Goal: Task Accomplishment & Management: Complete application form

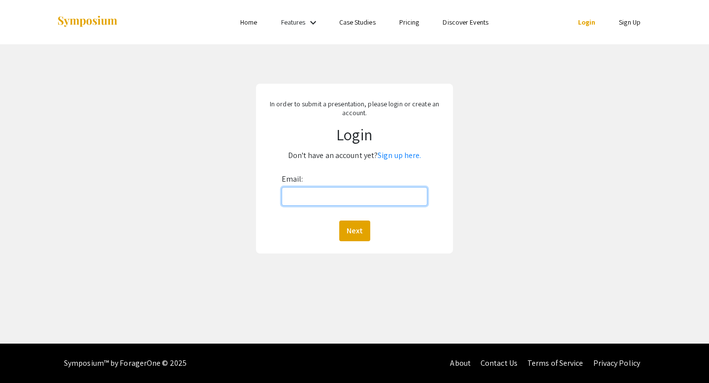
click at [302, 199] on input "Email:" at bounding box center [354, 196] width 146 height 19
type input "[EMAIL_ADDRESS][DOMAIN_NAME]"
click at [339, 220] on button "Next" at bounding box center [354, 230] width 31 height 21
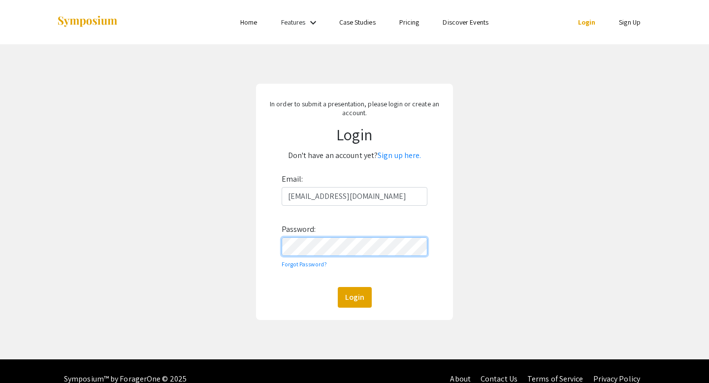
click at [338, 287] on button "Login" at bounding box center [355, 297] width 34 height 21
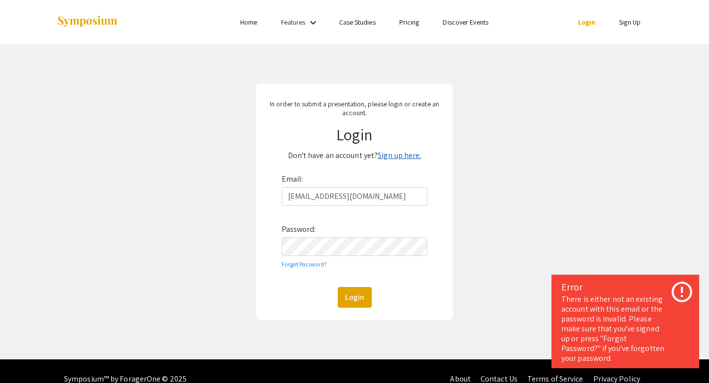
click at [386, 159] on link "Sign up here." at bounding box center [398, 155] width 43 height 10
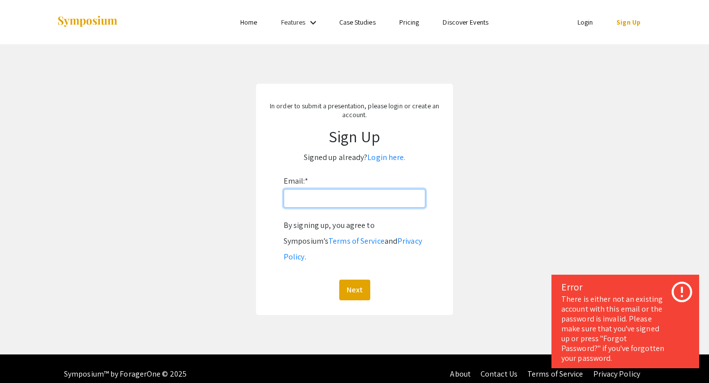
click at [326, 204] on input "Email: *" at bounding box center [354, 198] width 142 height 19
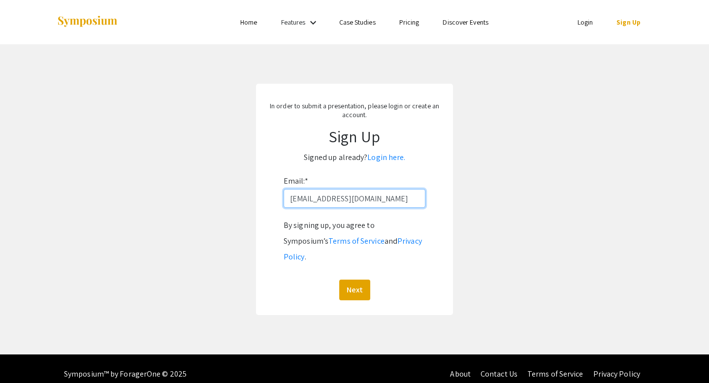
type input "[EMAIL_ADDRESS][DOMAIN_NAME]"
click at [339, 279] on button "Next" at bounding box center [354, 289] width 31 height 21
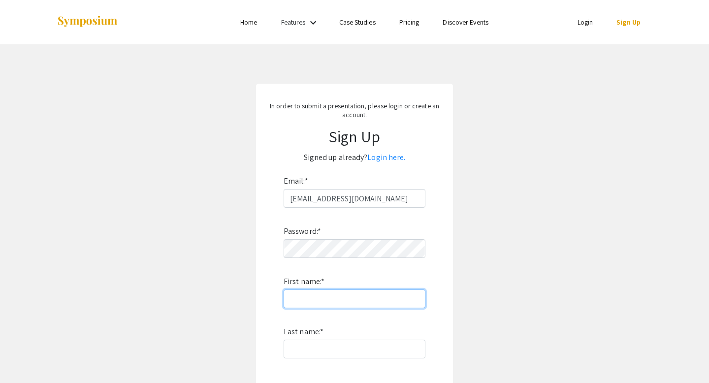
click at [303, 306] on input "First name: *" at bounding box center [354, 298] width 142 height 19
type input "[PERSON_NAME]"
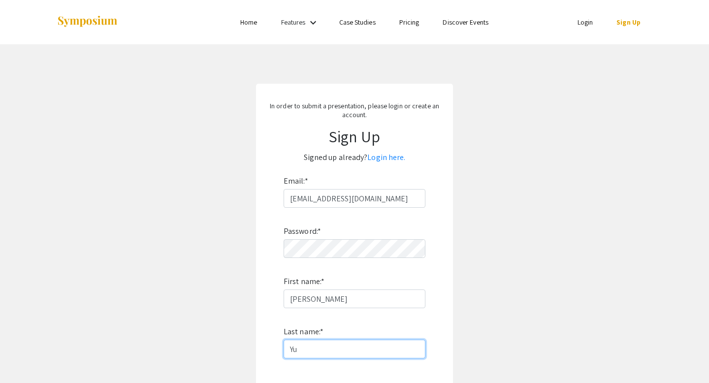
type input "Yu"
click at [210, 247] on app-signup "In order to submit a presentation, please login or create an account. Sign Up S…" at bounding box center [354, 283] width 709 height 398
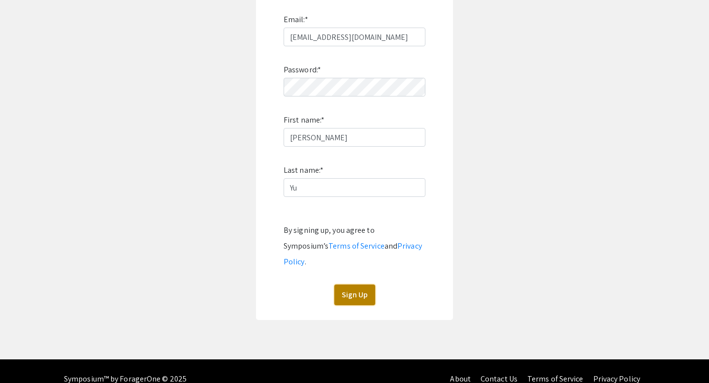
click at [355, 284] on button "Sign Up" at bounding box center [354, 294] width 41 height 21
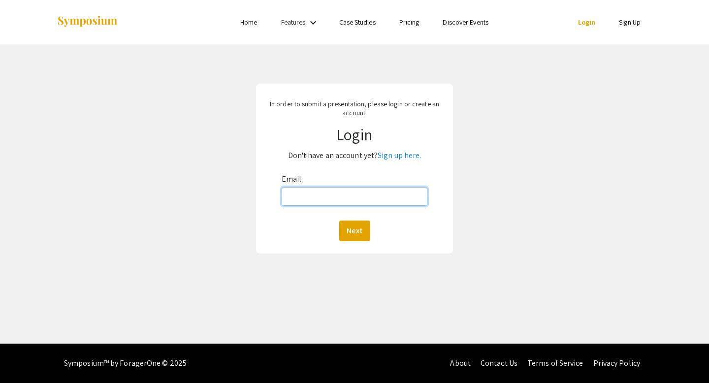
click at [343, 196] on input "Email:" at bounding box center [354, 196] width 146 height 19
click at [339, 220] on button "Next" at bounding box center [354, 230] width 31 height 21
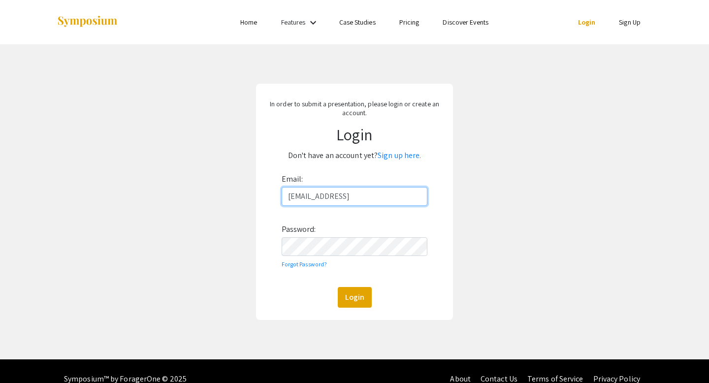
type input "[EMAIL_ADDRESS][DOMAIN_NAME]"
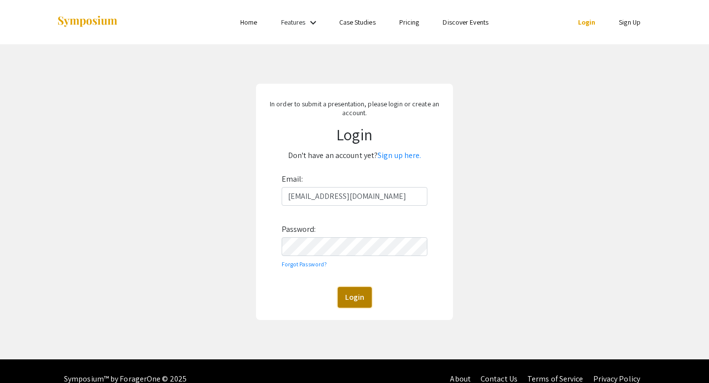
click at [352, 298] on button "Login" at bounding box center [355, 297] width 34 height 21
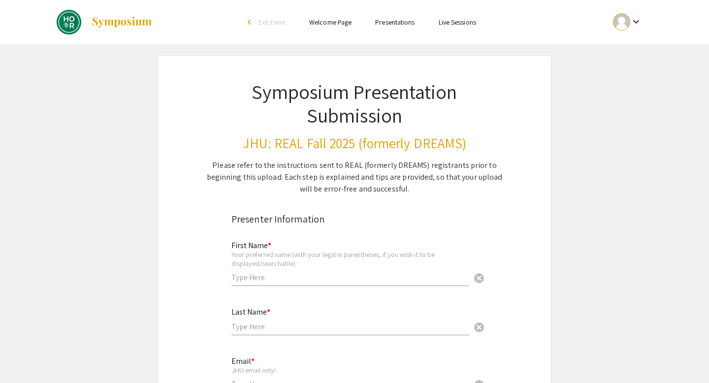
scroll to position [56, 0]
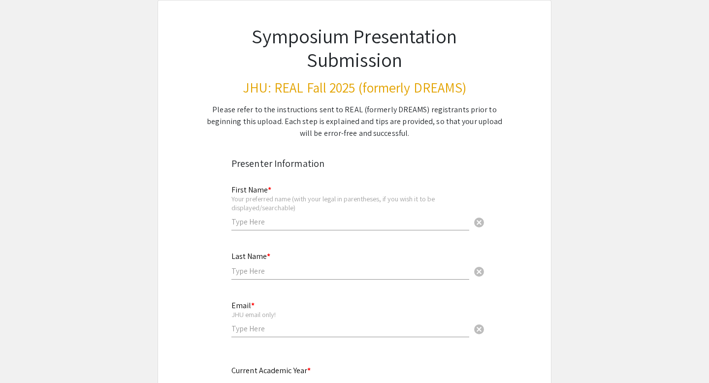
click at [304, 220] on input "text" at bounding box center [350, 221] width 238 height 10
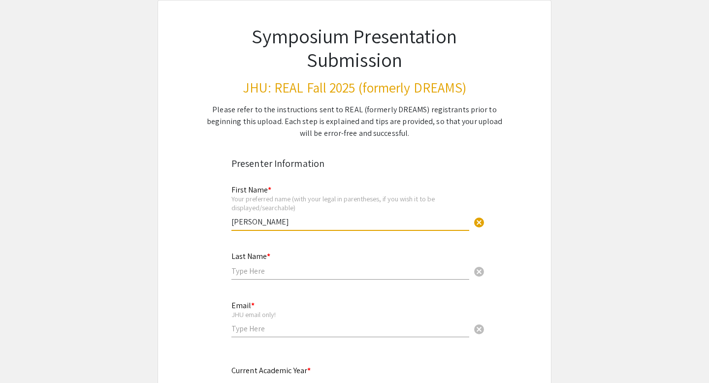
type input "[PERSON_NAME]"
click at [269, 279] on div "Last Name * cancel" at bounding box center [350, 260] width 238 height 37
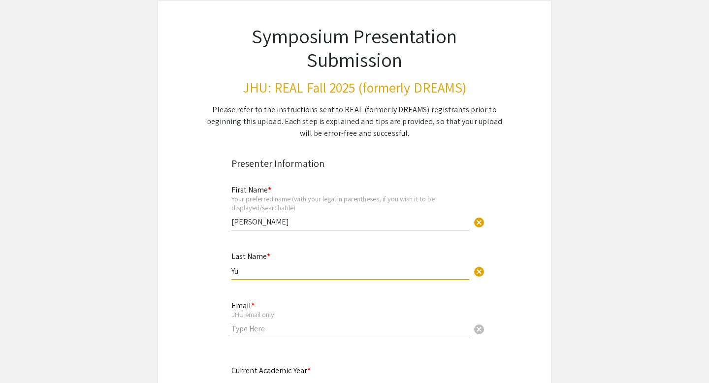
type input "Yu"
click at [255, 327] on input "email" at bounding box center [350, 328] width 238 height 10
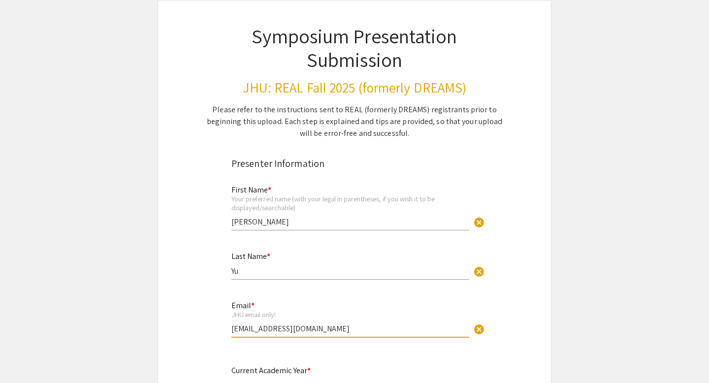
type input "[EMAIL_ADDRESS][DOMAIN_NAME]"
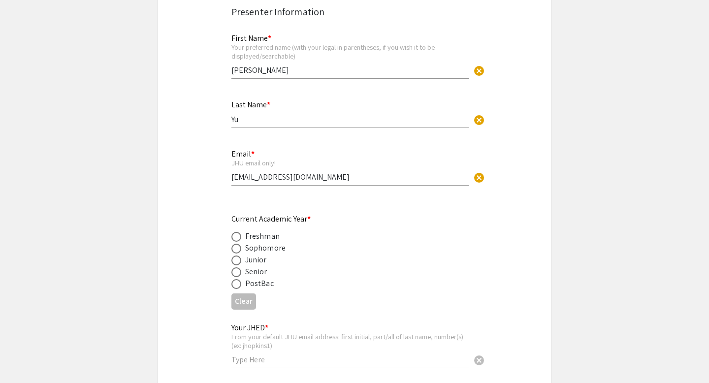
scroll to position [219, 0]
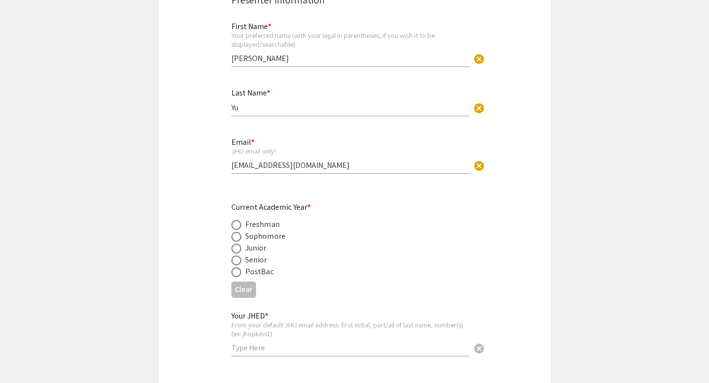
click at [237, 259] on span at bounding box center [236, 260] width 10 height 10
click at [237, 259] on input "radio" at bounding box center [236, 260] width 10 height 10
radio input "true"
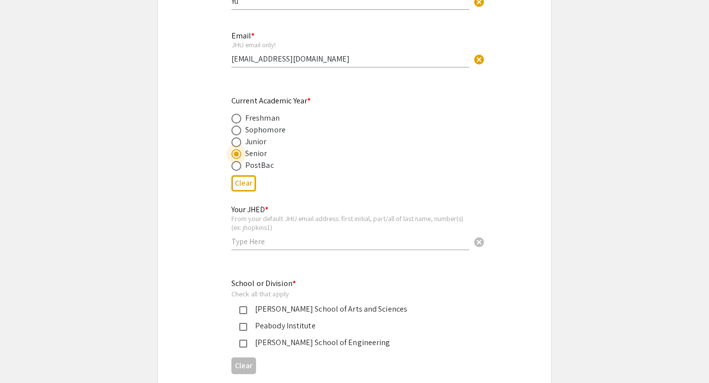
scroll to position [328, 0]
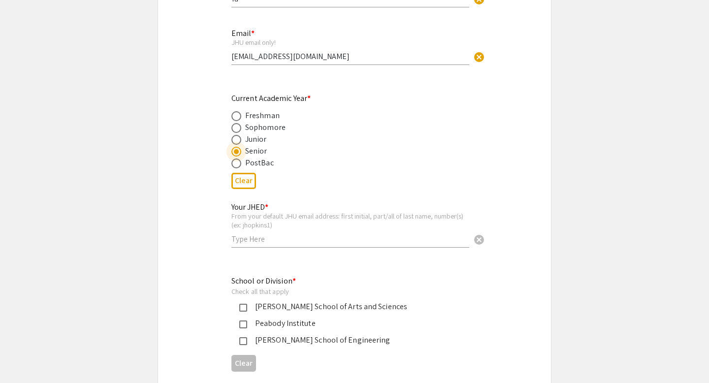
click at [260, 239] on input "text" at bounding box center [350, 239] width 238 height 10
type input "ayu34"
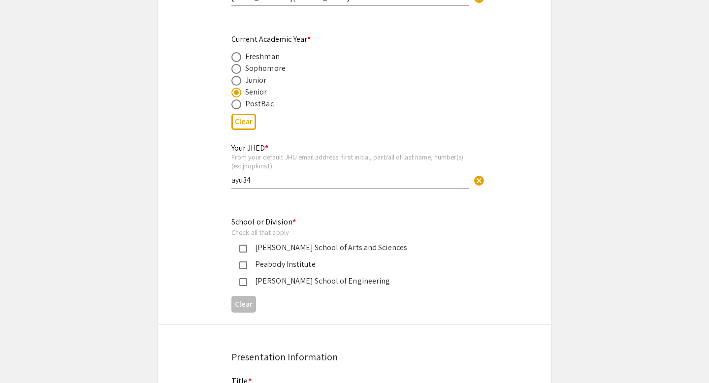
scroll to position [418, 0]
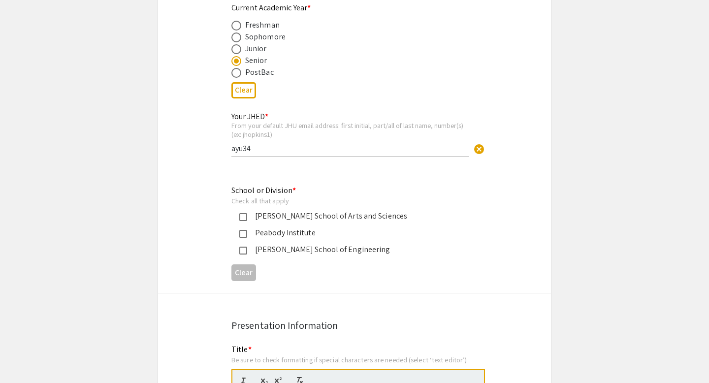
click at [243, 250] on mat-pseudo-checkbox at bounding box center [243, 251] width 8 height 8
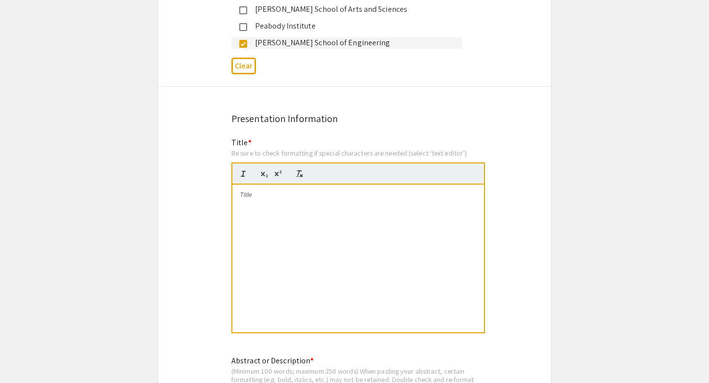
scroll to position [628, 0]
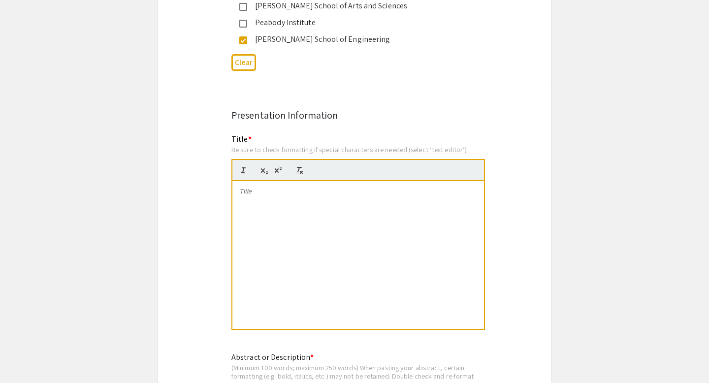
click at [305, 223] on div at bounding box center [357, 255] width 251 height 148
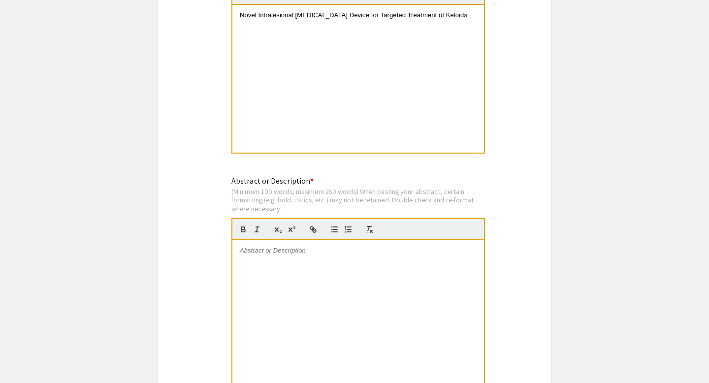
scroll to position [811, 0]
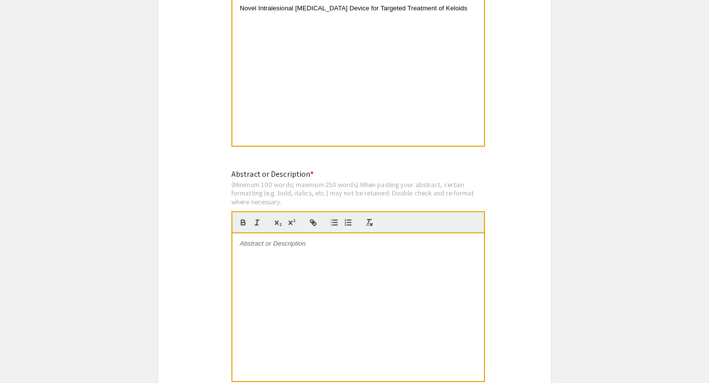
click at [287, 279] on div at bounding box center [357, 307] width 251 height 148
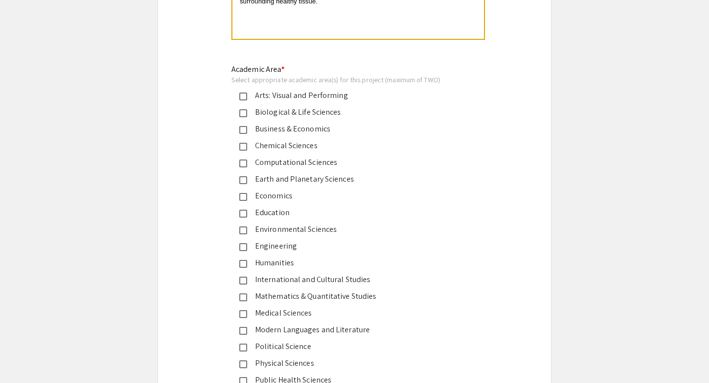
scroll to position [1155, 0]
click at [244, 248] on mat-pseudo-checkbox at bounding box center [243, 246] width 8 height 8
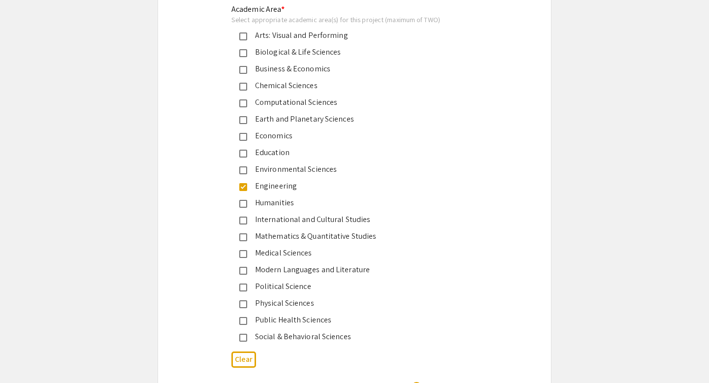
scroll to position [1224, 0]
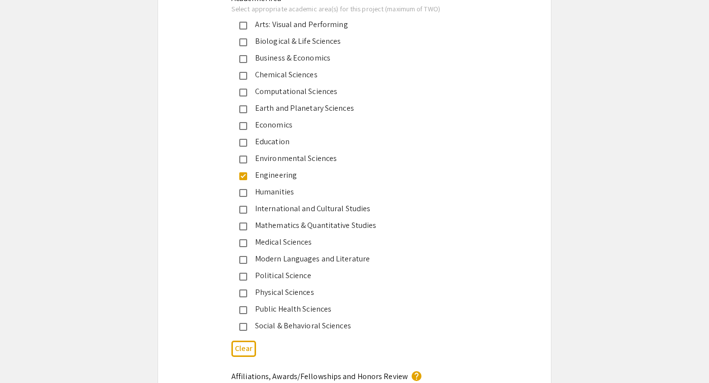
click at [242, 245] on mat-pseudo-checkbox at bounding box center [243, 243] width 8 height 8
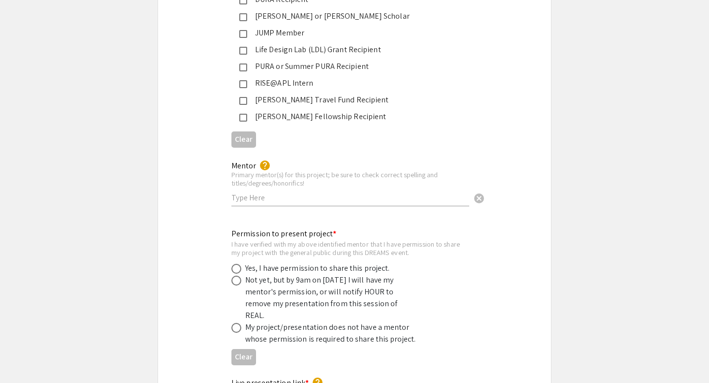
scroll to position [1751, 0]
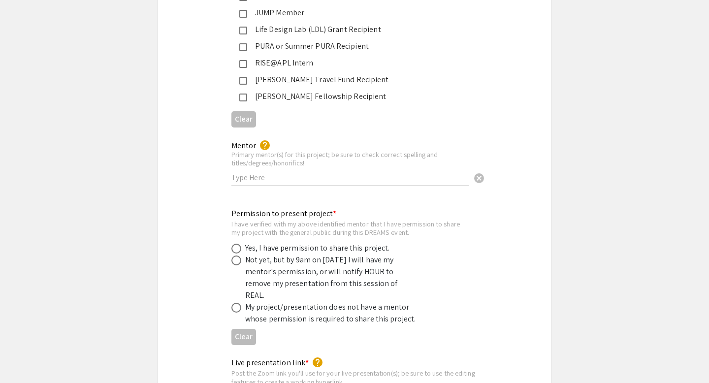
click at [291, 172] on input "text" at bounding box center [350, 177] width 238 height 10
drag, startPoint x: 279, startPoint y: 169, endPoint x: 205, endPoint y: 169, distance: 73.8
click at [205, 169] on div "Mentor help Primary mentor(s) for this project; be sure to check correct spelli…" at bounding box center [354, 168] width 393 height 59
paste input "Andrew R Tadros, MD, PhD"
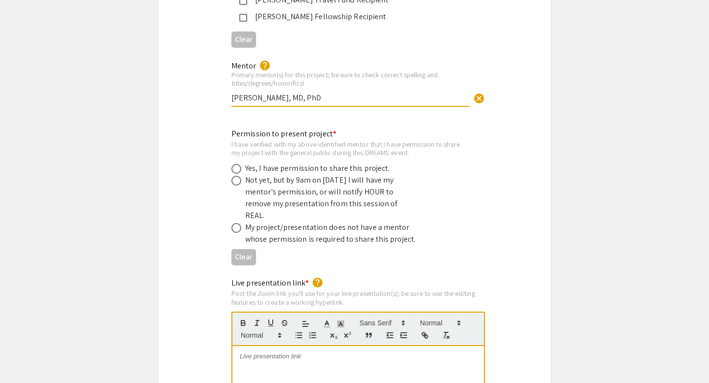
scroll to position [1837, 0]
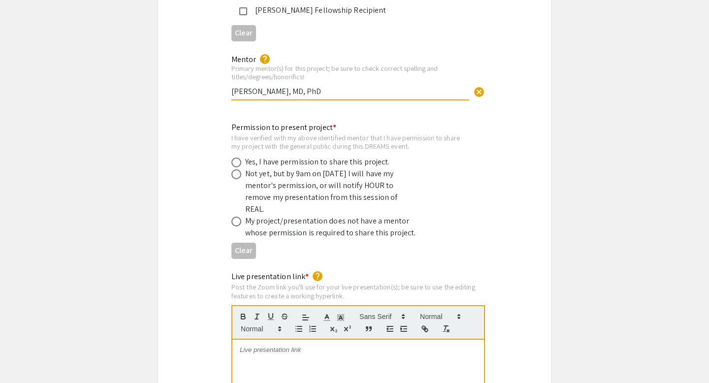
type input "Andrew R Tadros, MD, PhD"
click at [235, 157] on span at bounding box center [236, 162] width 10 height 10
click at [235, 157] on input "radio" at bounding box center [236, 162] width 10 height 10
radio input "true"
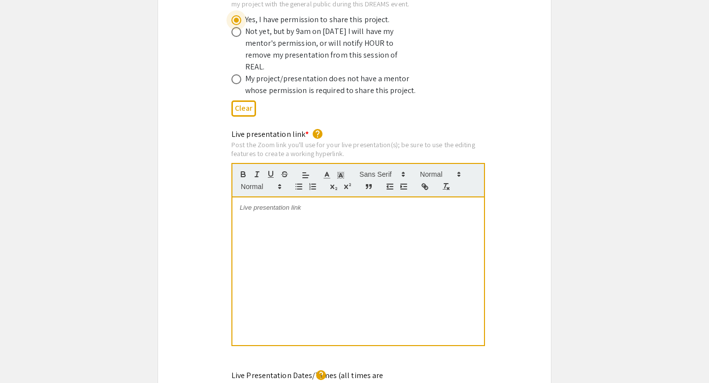
scroll to position [1982, 0]
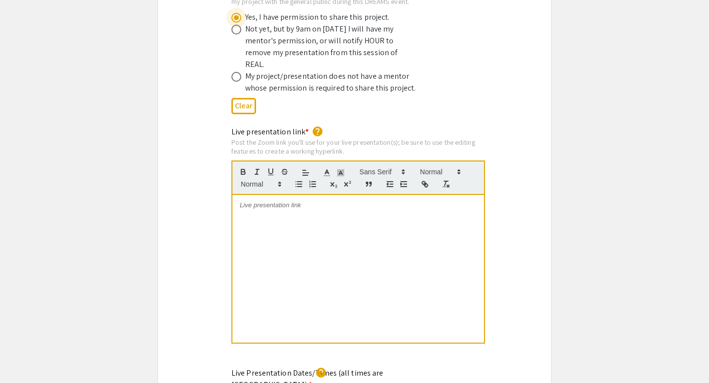
click at [283, 196] on div at bounding box center [357, 269] width 251 height 148
click at [214, 239] on div "Live presentation link * help Post the Zoom link you'll use for your live prese…" at bounding box center [354, 241] width 393 height 231
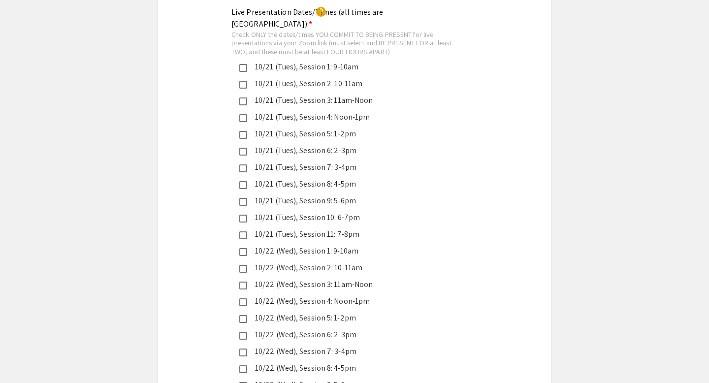
scroll to position [2347, 0]
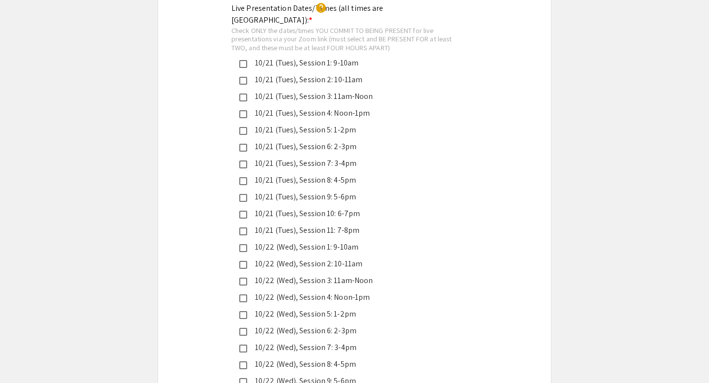
click at [242, 93] on mat-pseudo-checkbox at bounding box center [243, 97] width 8 height 8
click at [243, 294] on mat-pseudo-checkbox at bounding box center [243, 298] width 8 height 8
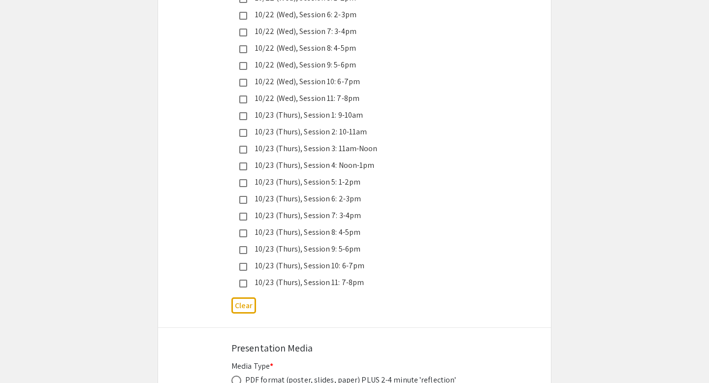
scroll to position [2751, 0]
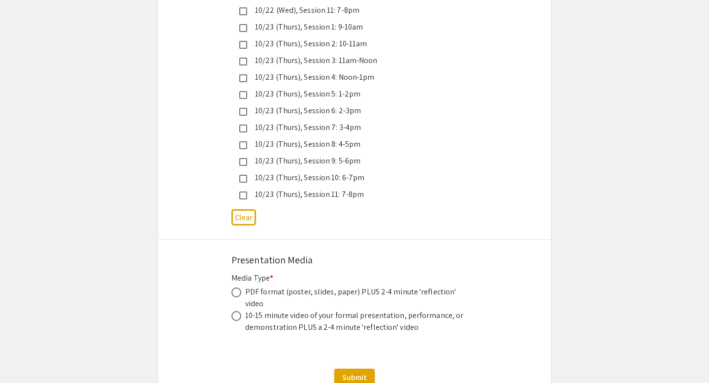
click at [237, 287] on span at bounding box center [236, 292] width 10 height 10
click at [237, 287] on input "radio" at bounding box center [236, 292] width 10 height 10
radio input "true"
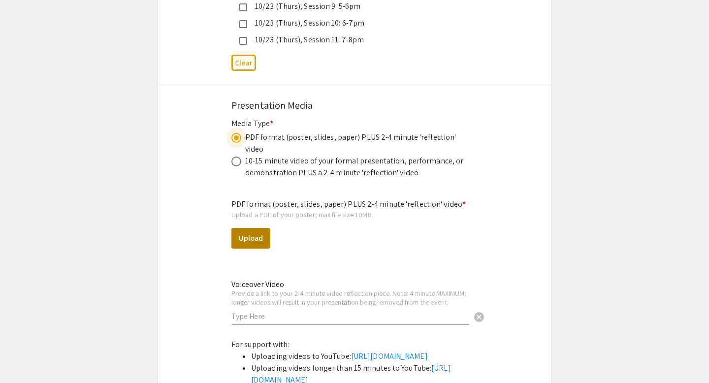
scroll to position [2910, 0]
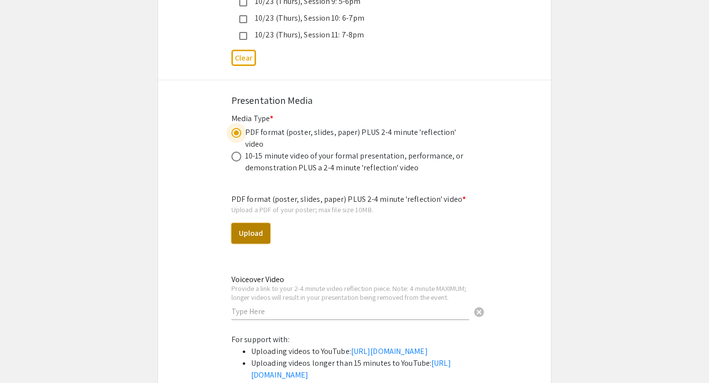
click at [249, 223] on button "Upload" at bounding box center [250, 233] width 39 height 21
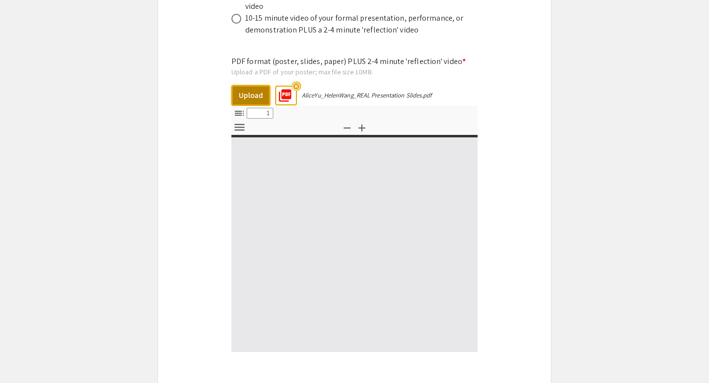
select select "custom"
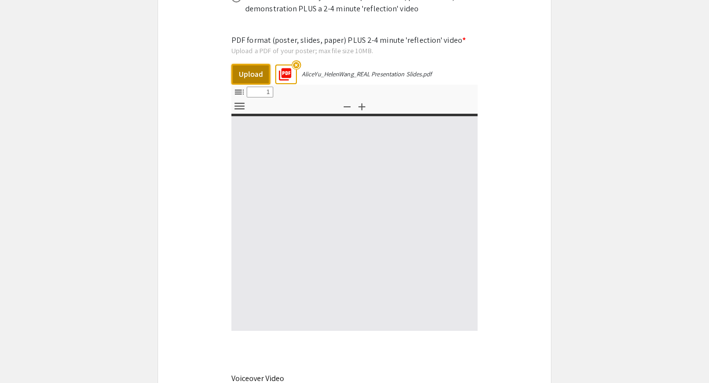
type input "0"
select select "custom"
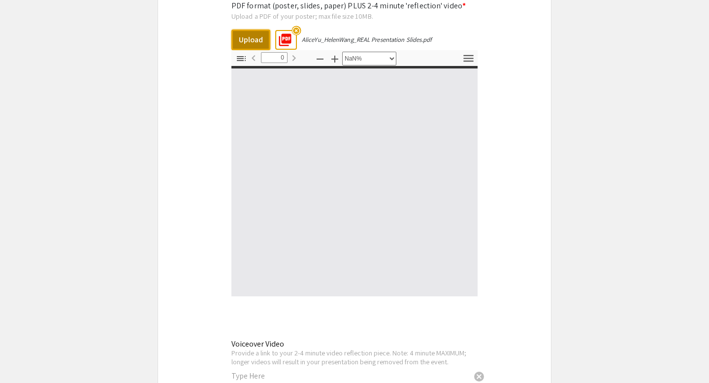
type input "1"
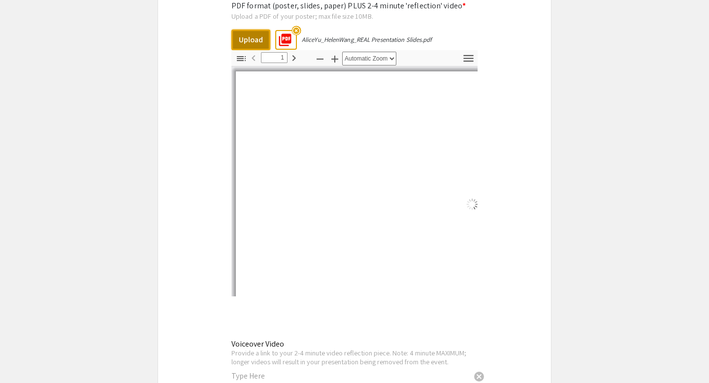
select select "auto"
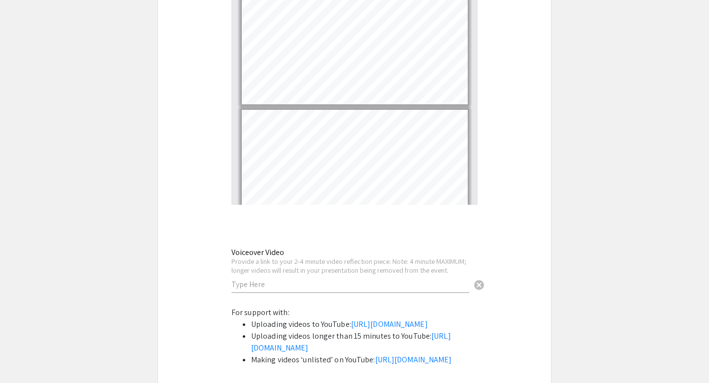
scroll to position [3297, 0]
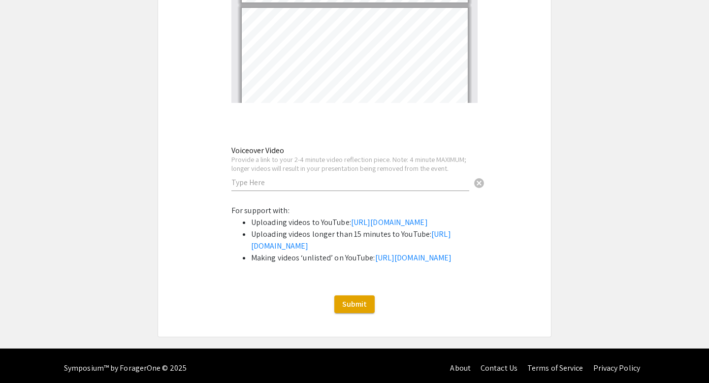
click at [374, 177] on input "text" at bounding box center [350, 182] width 238 height 10
paste input "https://youtu.be/NXHy4x5ZuSo"
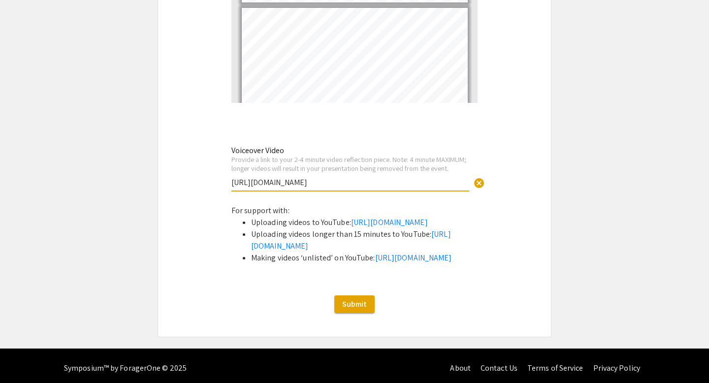
type input "https://youtu.be/NXHy4x5ZuSo"
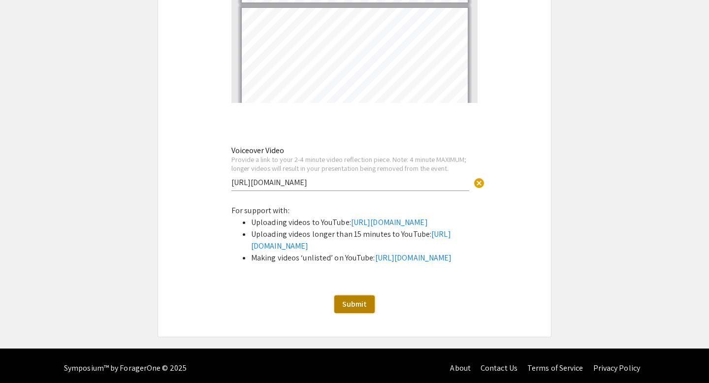
click at [349, 309] on span "Submit" at bounding box center [354, 304] width 25 height 10
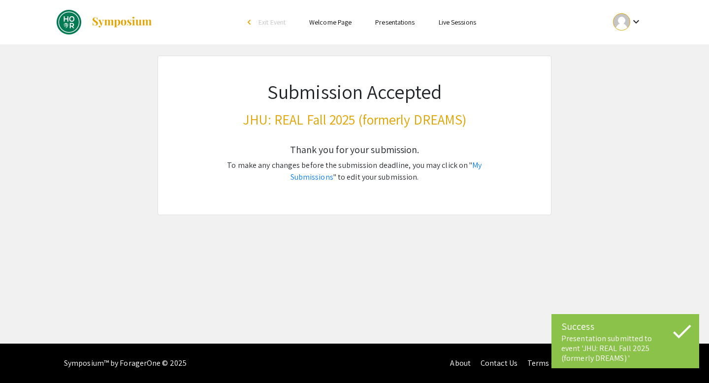
scroll to position [0, 0]
